Goal: Task Accomplishment & Management: Use online tool/utility

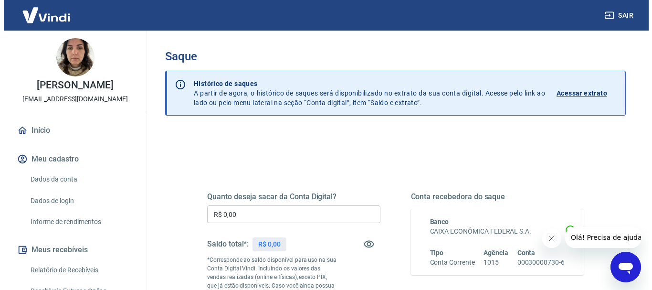
scroll to position [96, 0]
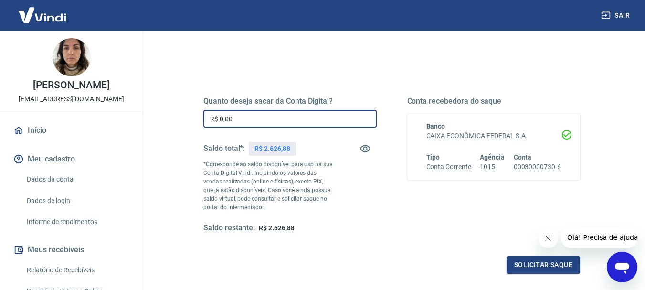
click at [270, 123] on input "R$ 0,00" at bounding box center [289, 119] width 173 height 18
type input "R$ 2.300,00"
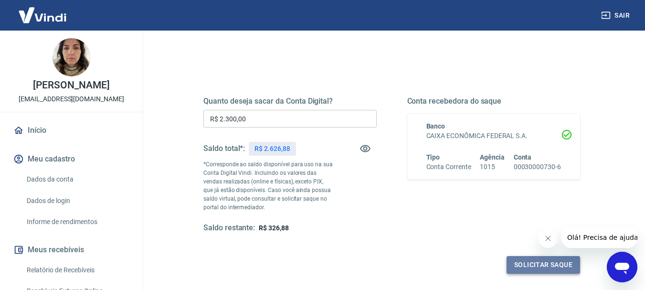
click at [550, 268] on button "Solicitar saque" at bounding box center [544, 265] width 74 height 18
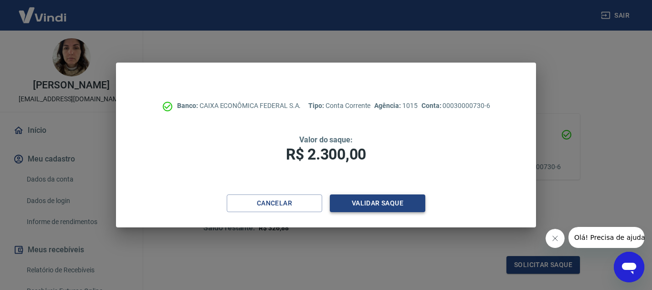
click at [393, 203] on button "Validar saque" at bounding box center [378, 203] width 96 height 18
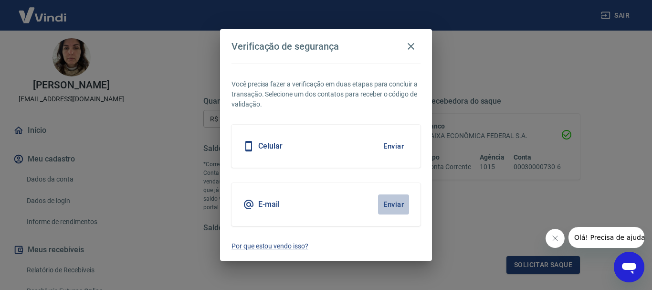
click at [394, 201] on button "Enviar" at bounding box center [393, 204] width 31 height 20
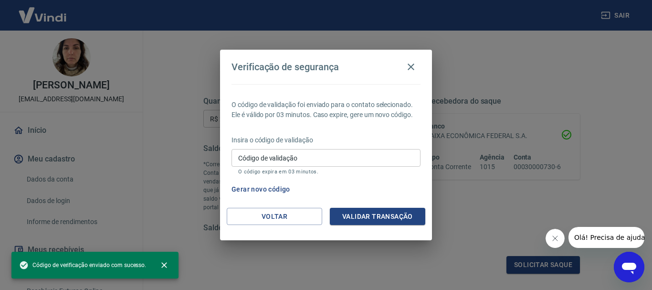
click at [297, 155] on input "Código de validação" at bounding box center [326, 158] width 189 height 18
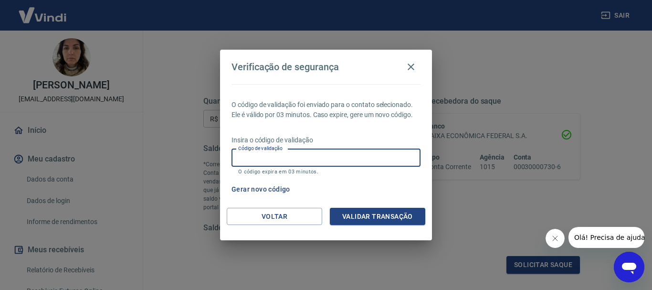
paste input "520590"
click at [241, 160] on input "520590" at bounding box center [326, 158] width 189 height 18
type input "520590"
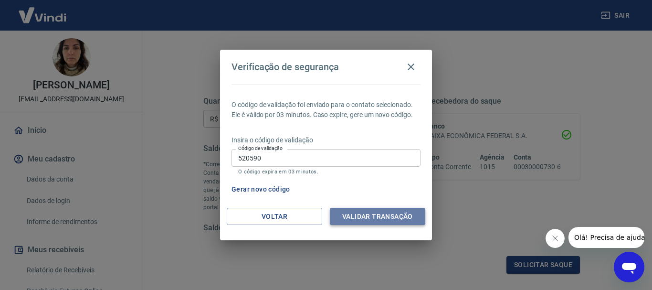
click at [379, 217] on button "Validar transação" at bounding box center [378, 217] width 96 height 18
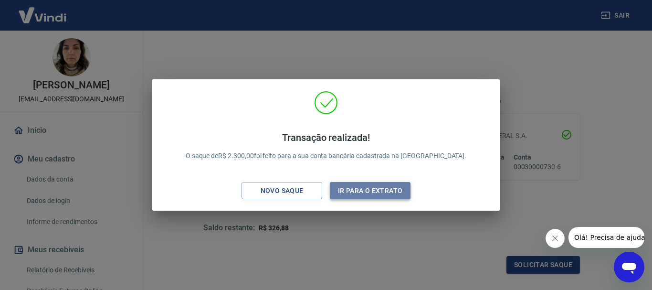
click at [352, 190] on button "Ir para o extrato" at bounding box center [370, 191] width 81 height 18
